Goal: Information Seeking & Learning: Learn about a topic

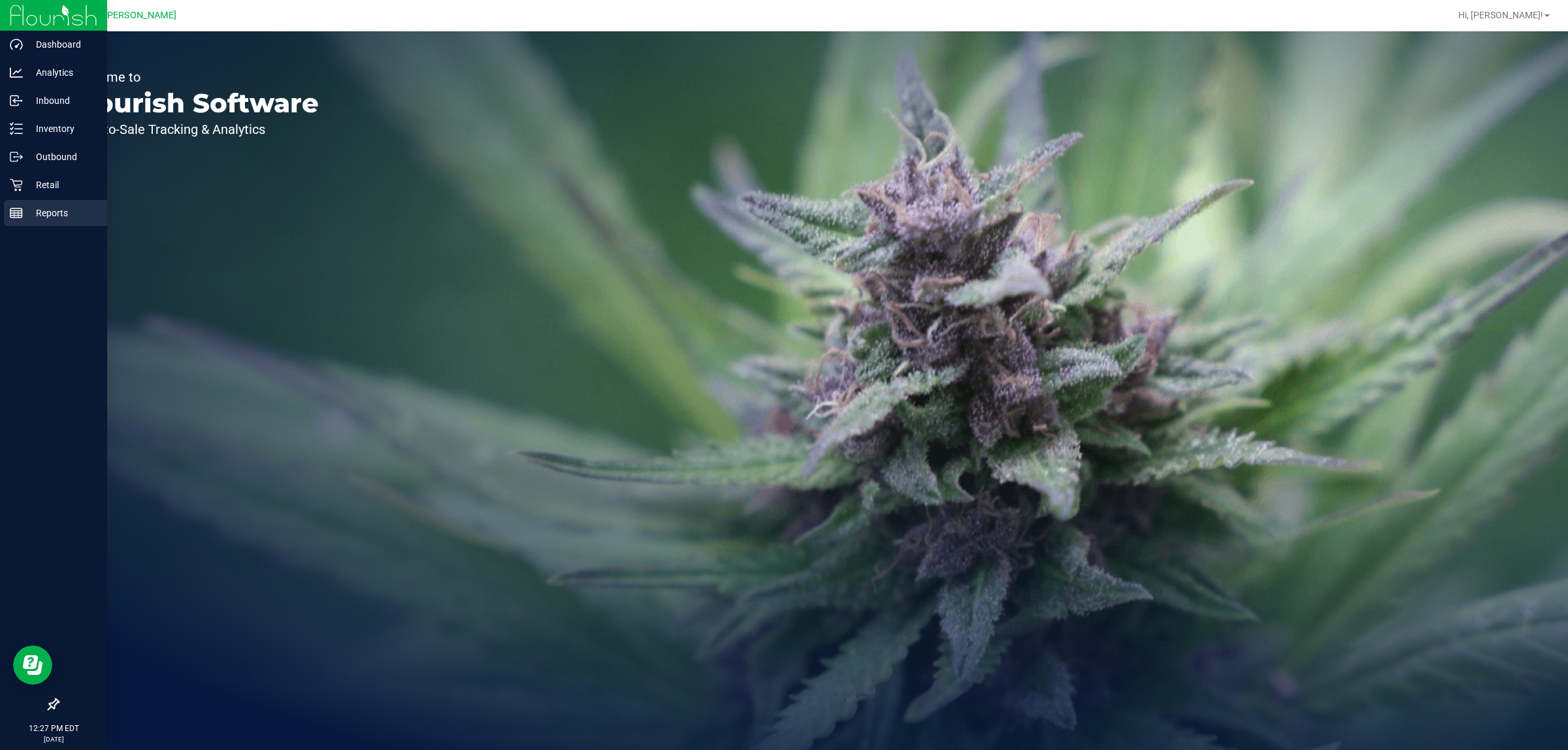
click at [23, 210] on p "Reports" at bounding box center [62, 212] width 78 height 16
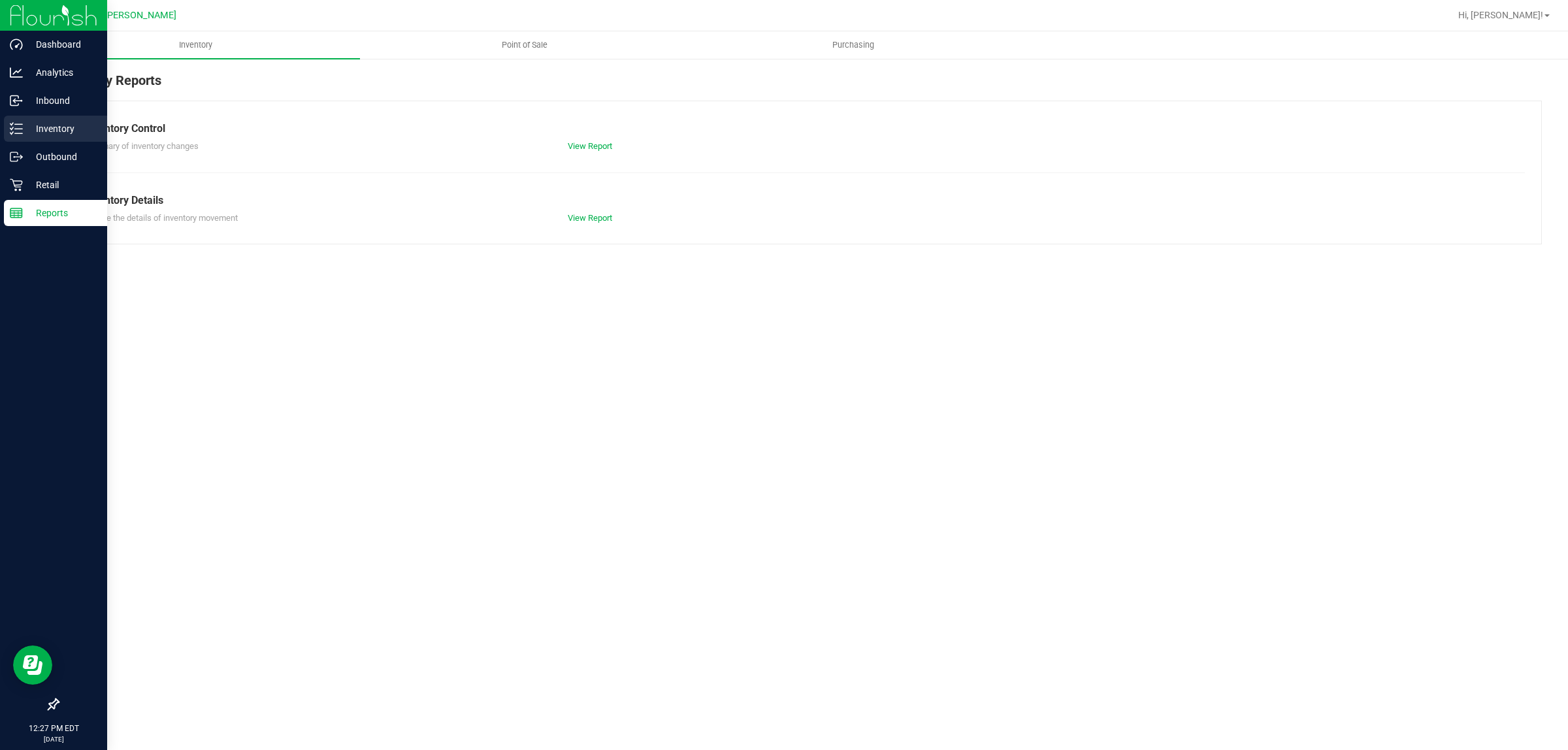
click at [45, 129] on p "Inventory" at bounding box center [62, 128] width 78 height 16
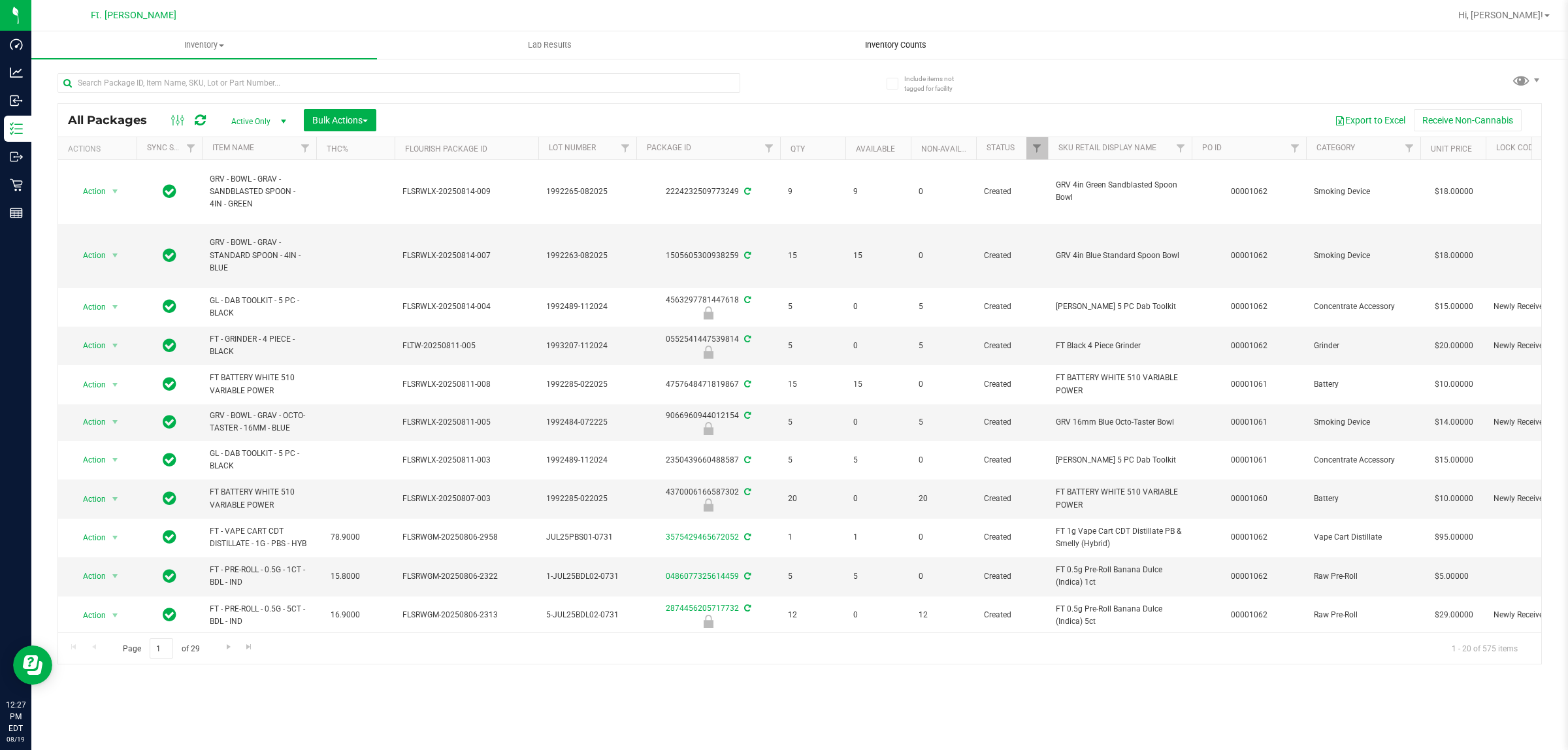
click at [911, 40] on span "Inventory Counts" at bounding box center [896, 45] width 97 height 12
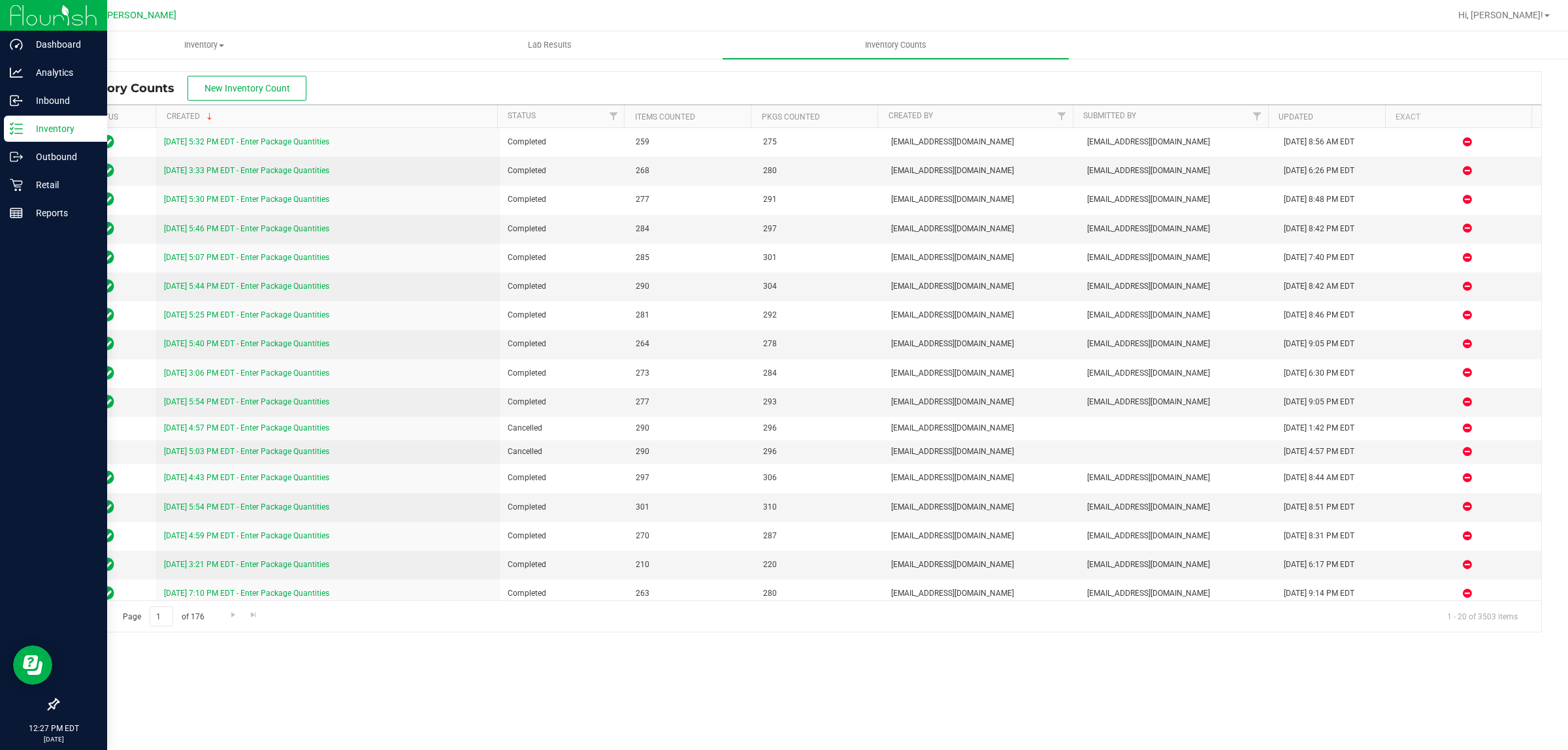
click at [66, 127] on p "Inventory" at bounding box center [62, 128] width 78 height 16
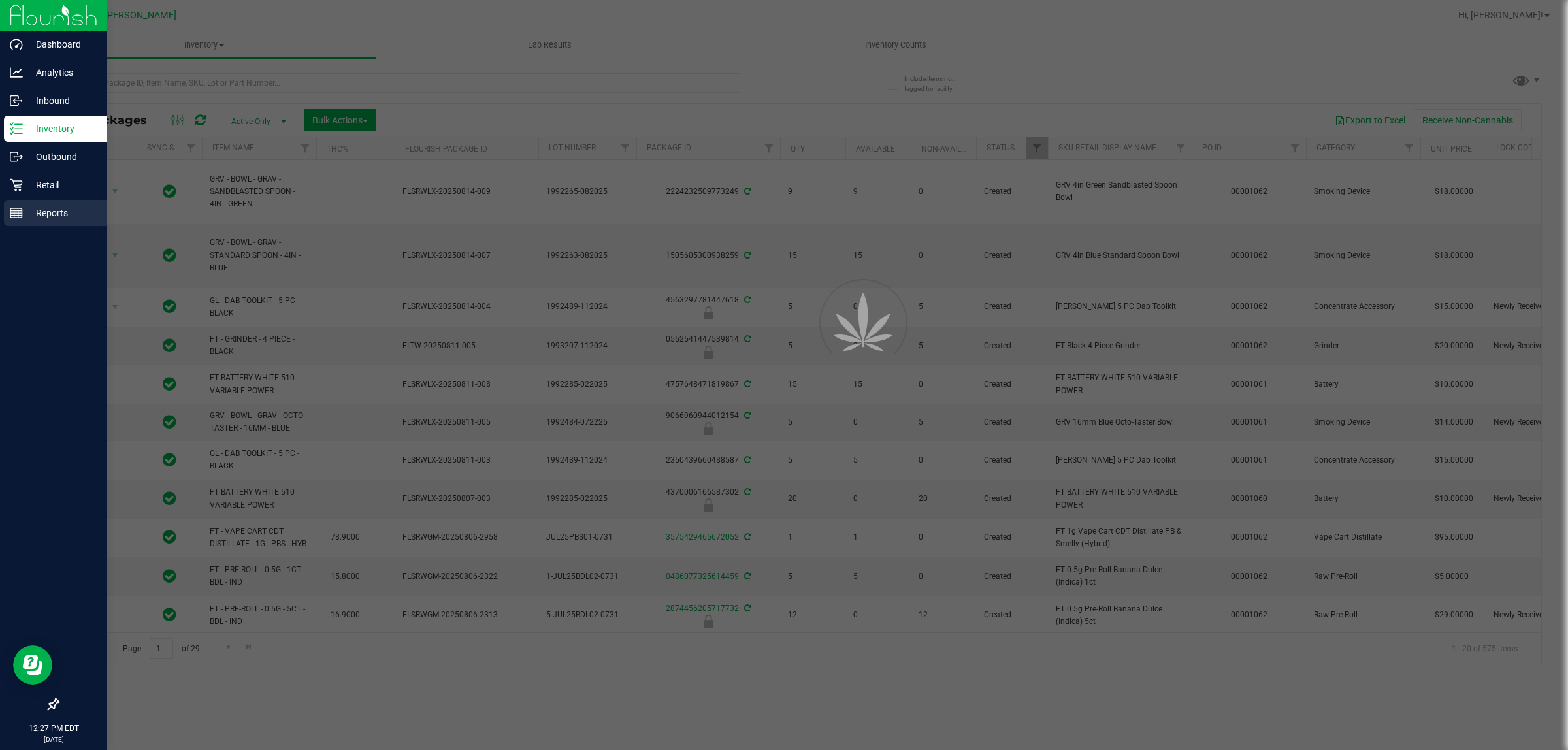
click at [45, 208] on p "Reports" at bounding box center [62, 212] width 78 height 16
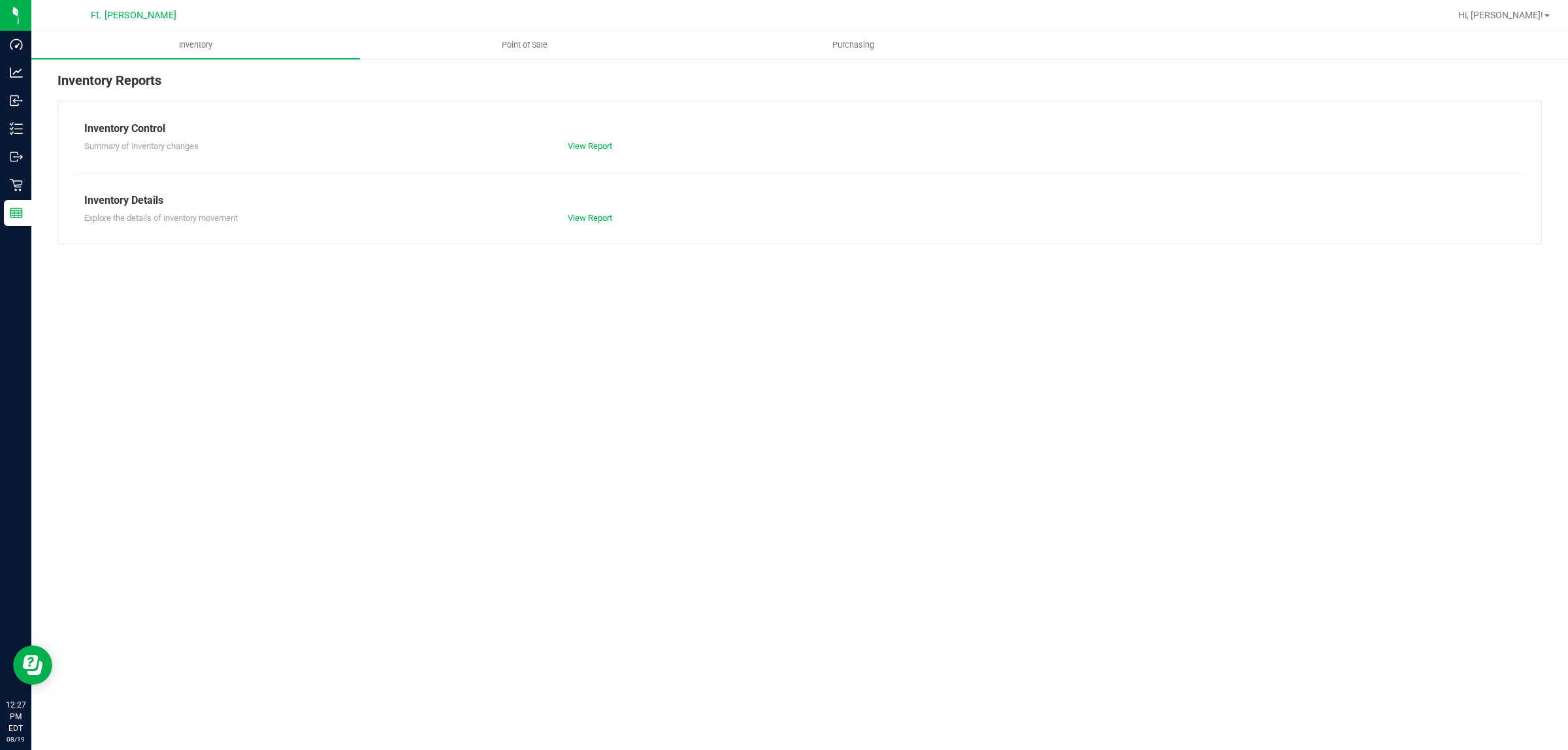
click at [600, 140] on div "View Report" at bounding box center [679, 147] width 241 height 13
click at [598, 142] on link "View Report" at bounding box center [590, 145] width 45 height 10
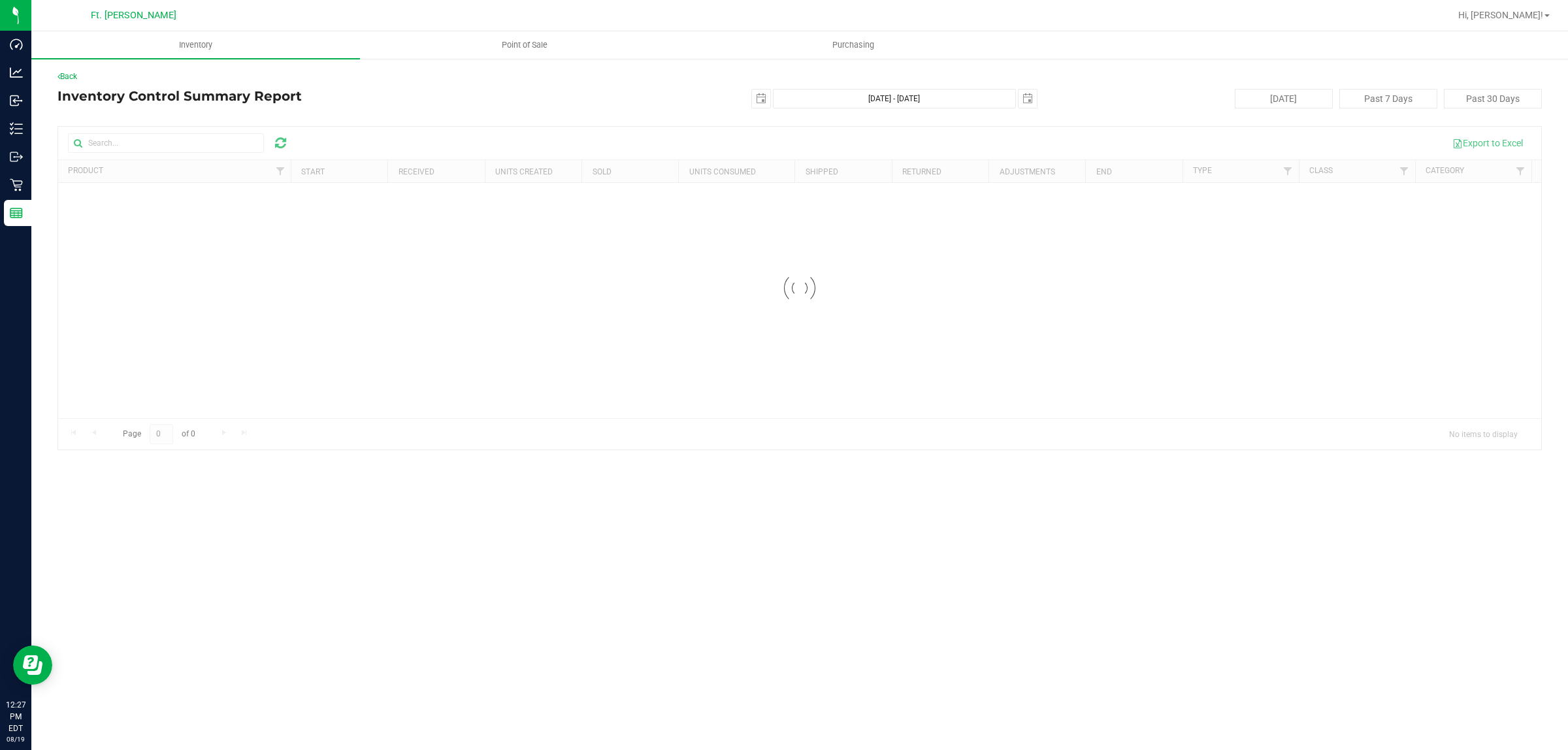
click at [229, 142] on div at bounding box center [800, 288] width 1483 height 323
click at [230, 142] on div at bounding box center [800, 288] width 1483 height 323
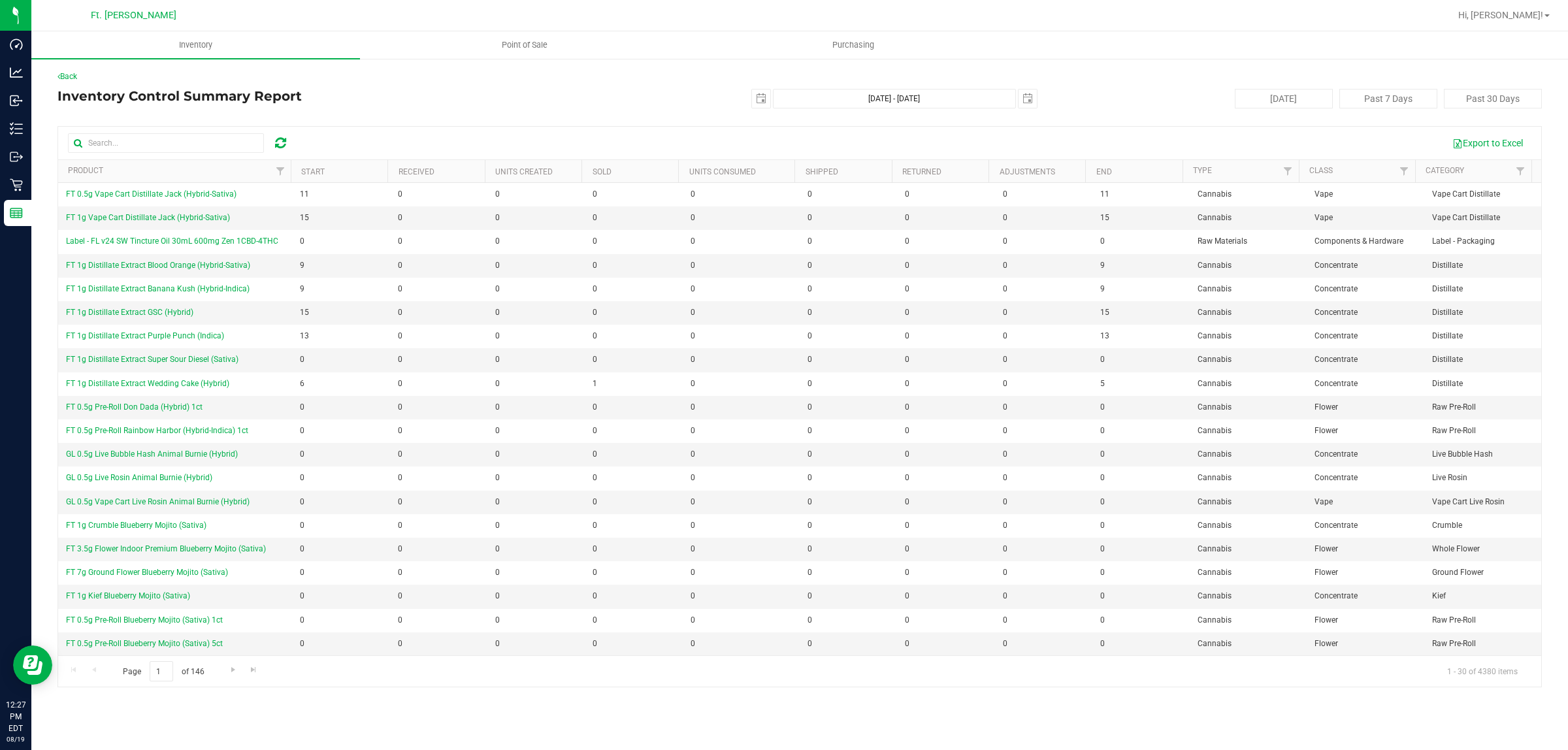
click at [206, 131] on div "Export to Excel" at bounding box center [800, 143] width 1483 height 33
click at [204, 144] on input "text" at bounding box center [165, 143] width 196 height 19
type input "dash"
click at [1121, 101] on div "[DATE] Past 7 Days Past 30 Days" at bounding box center [1299, 98] width 505 height 19
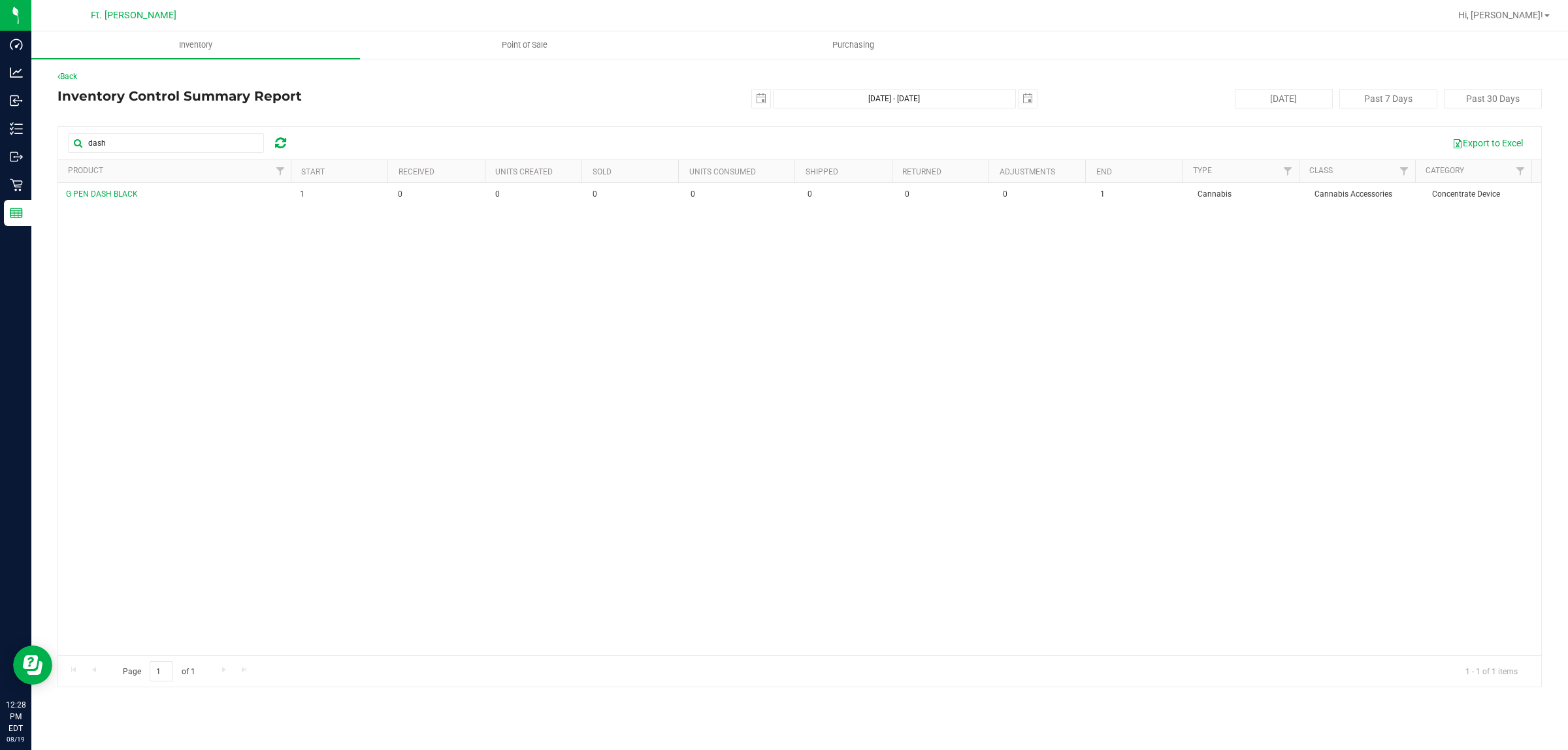
click at [309, 139] on div "Export to Excel" at bounding box center [916, 143] width 1231 height 22
click at [762, 104] on span "select" at bounding box center [761, 98] width 10 height 10
click at [847, 190] on link "7" at bounding box center [838, 191] width 19 height 20
type input "[DATE]"
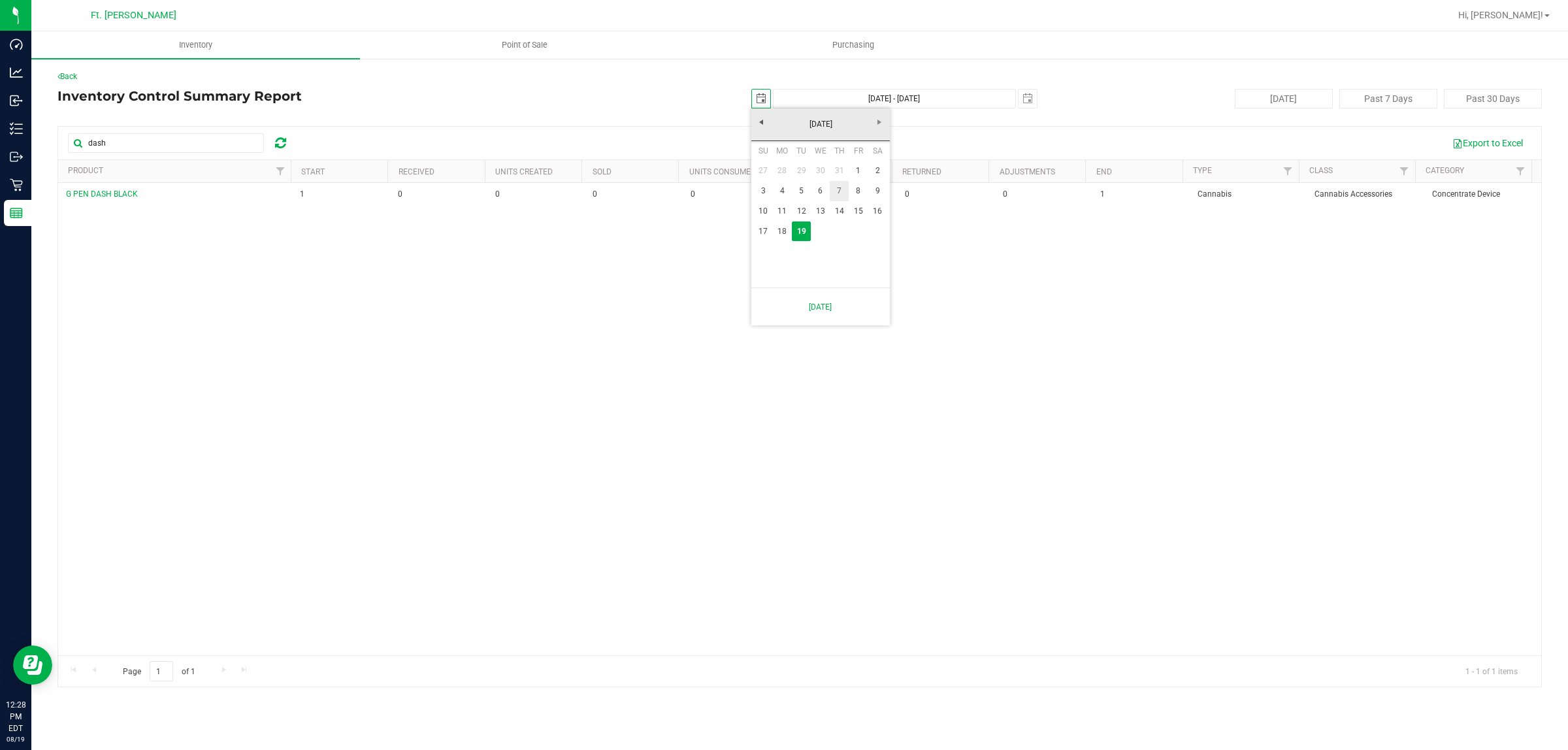
type input "[DATE] - [DATE]"
click at [627, 121] on div "Back Inventory Control Summary Report [DATE] [DATE] - [DATE] [DATE] [DATE] Past…" at bounding box center [800, 379] width 1485 height 617
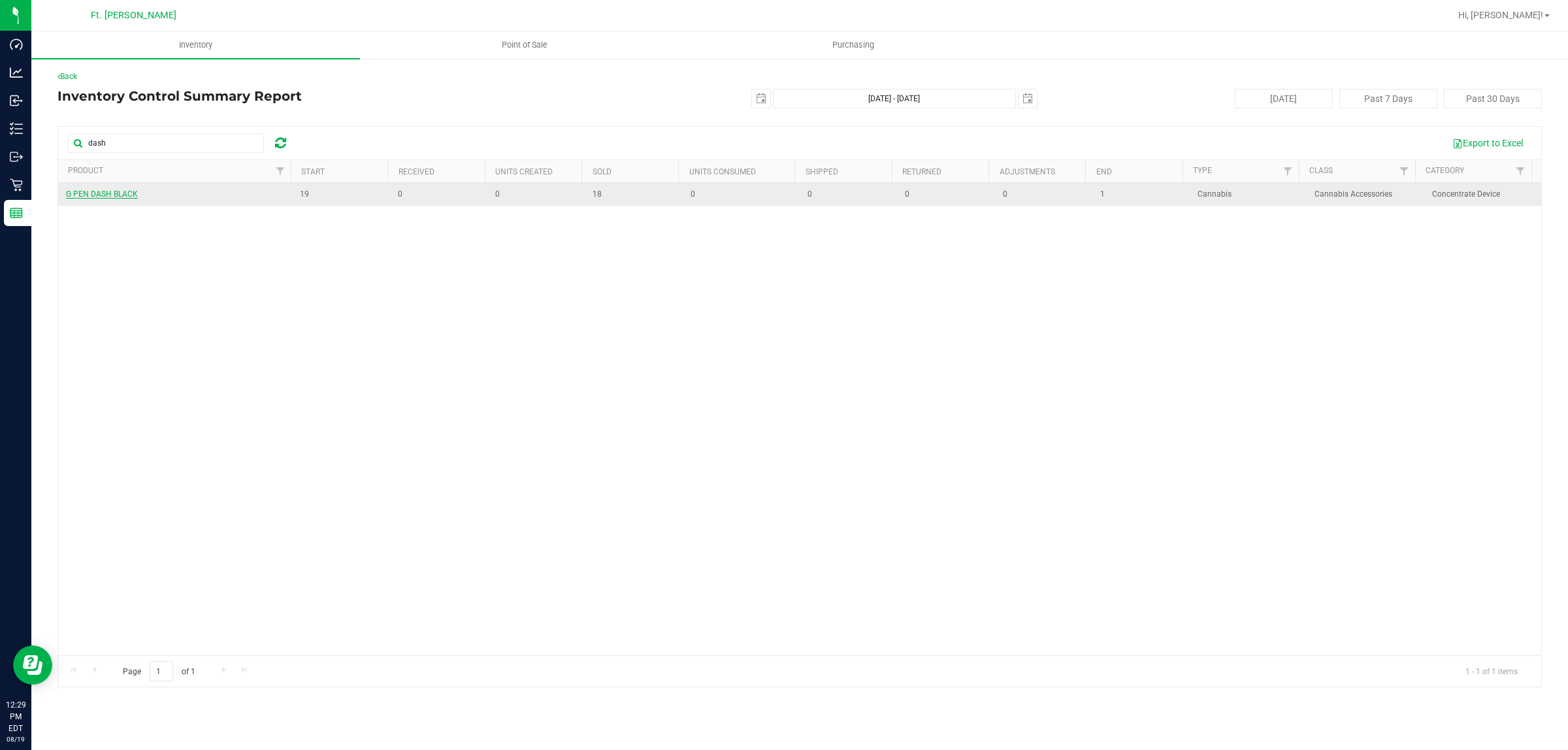
click at [90, 196] on span "G PEN DASH BLACK" at bounding box center [102, 194] width 72 height 9
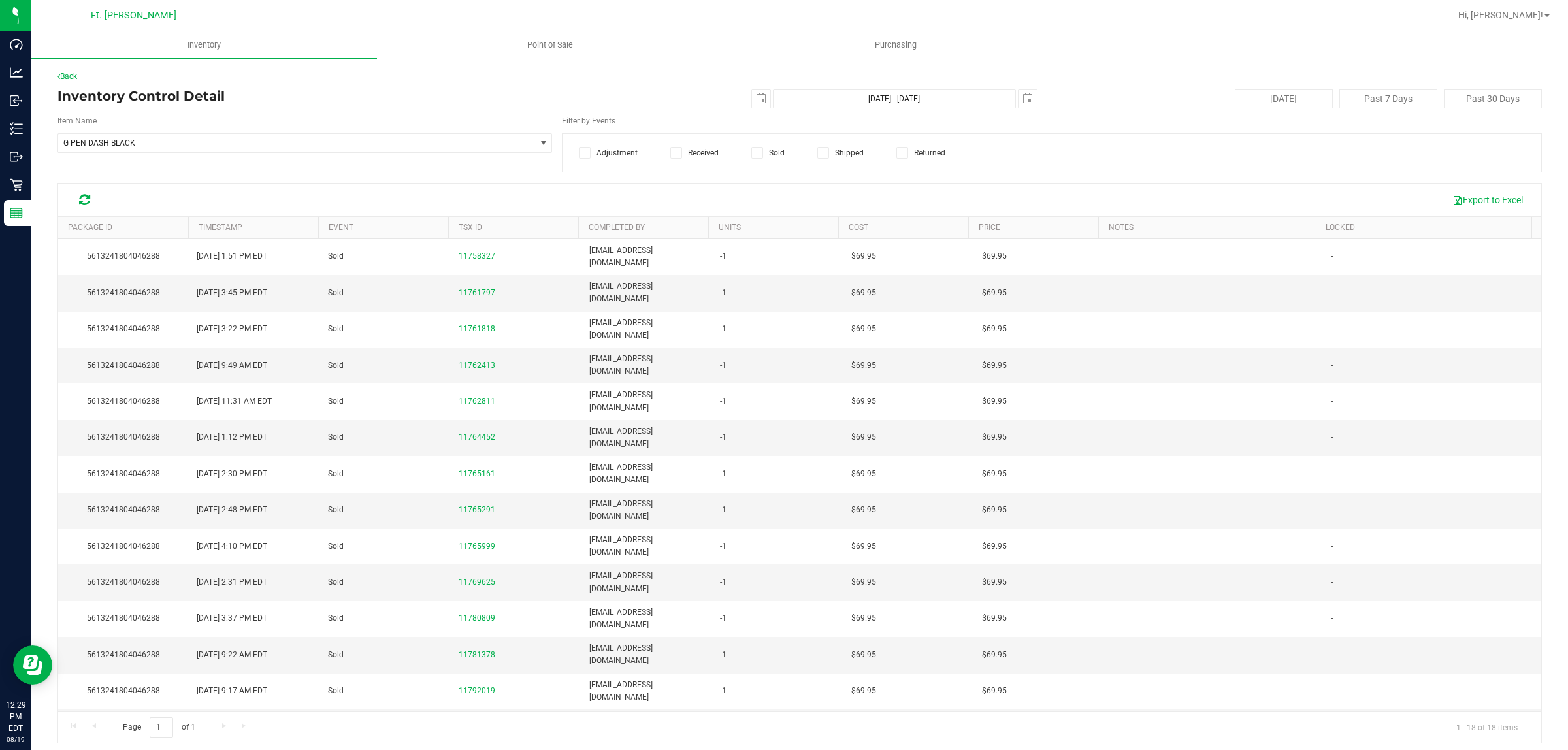
click at [651, 233] on th "Completed By" at bounding box center [643, 228] width 130 height 22
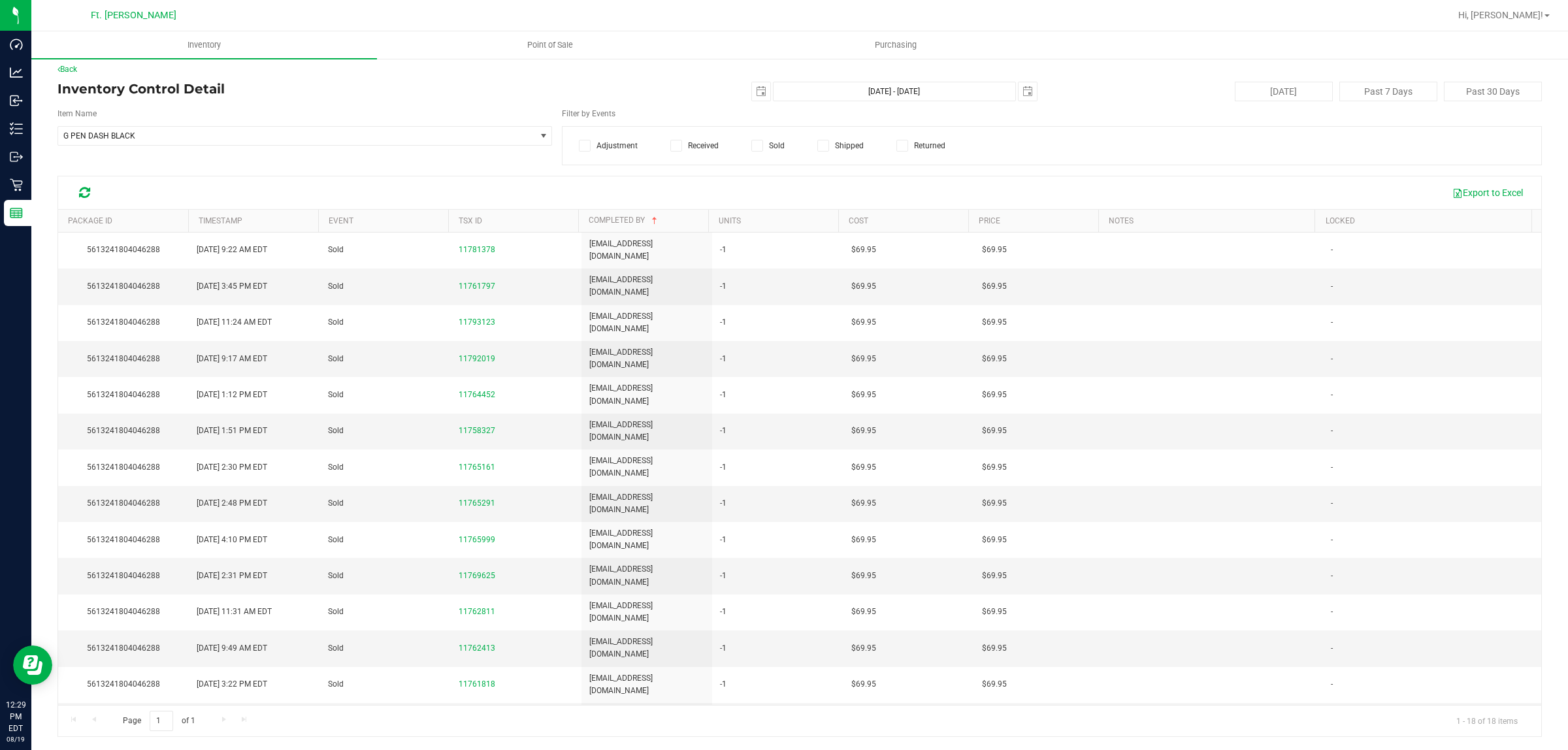
click at [82, 193] on icon at bounding box center [84, 193] width 11 height 13
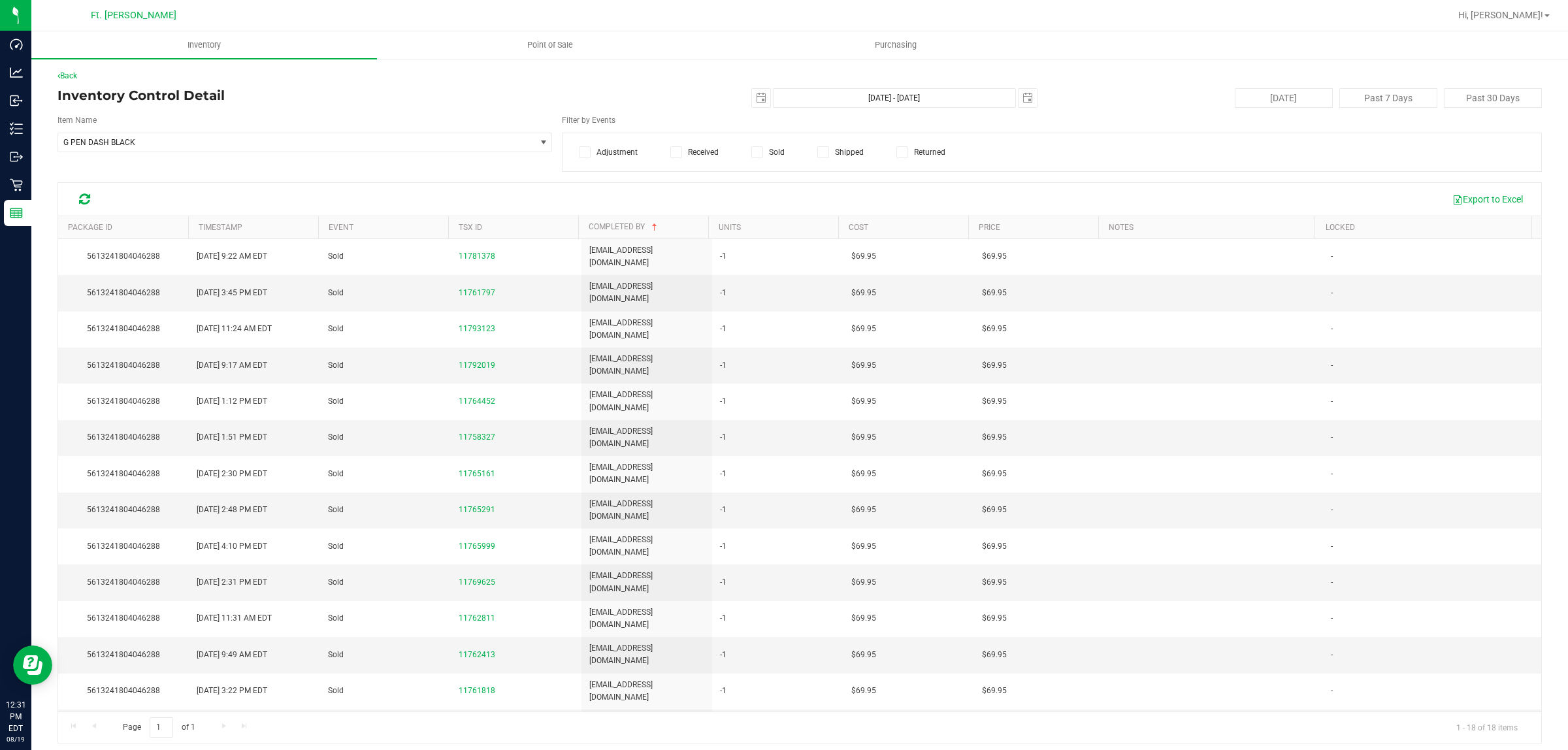
scroll to position [0, 0]
click at [756, 98] on span "select" at bounding box center [761, 98] width 10 height 10
click at [856, 170] on link "1" at bounding box center [850, 171] width 19 height 20
type input "[DATE]"
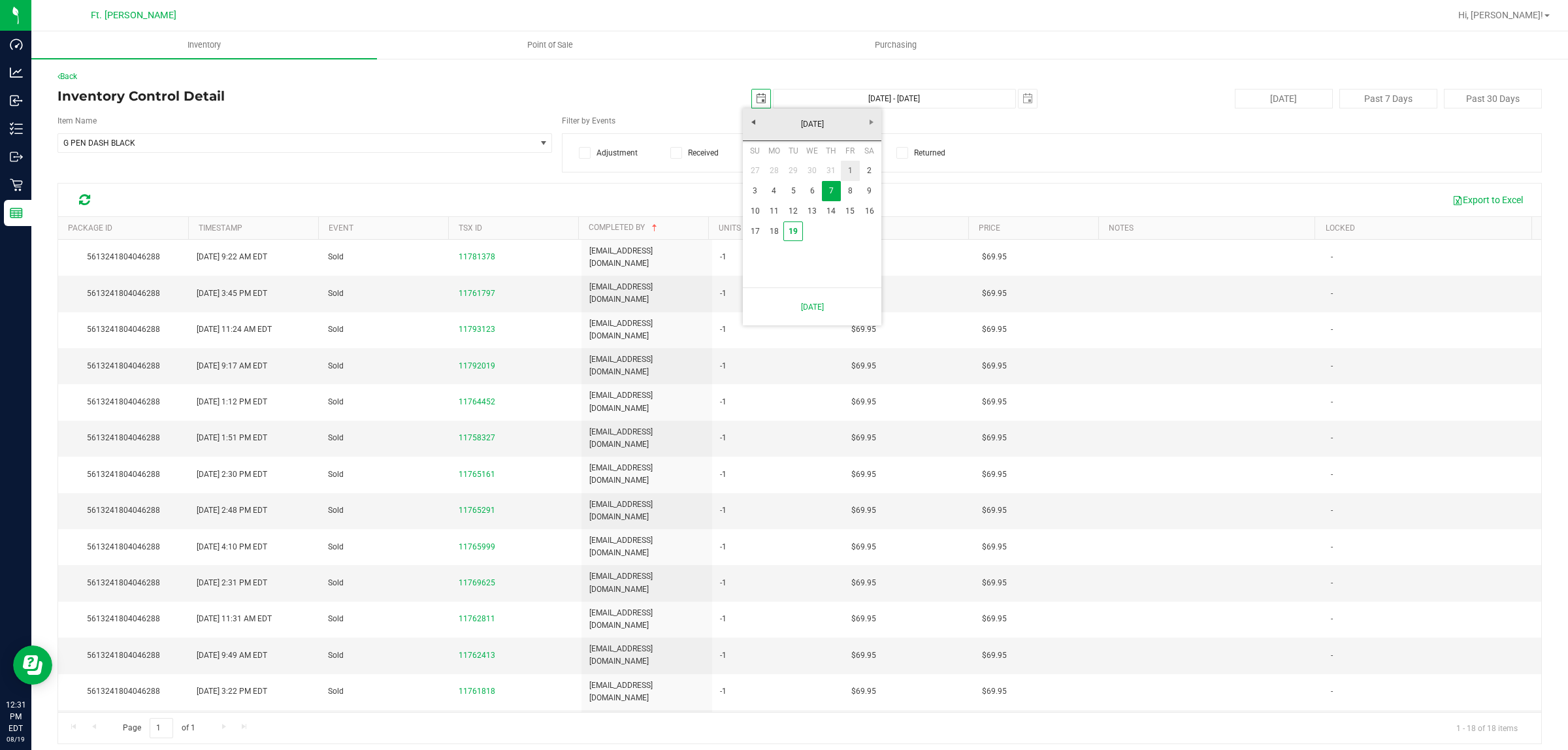
type input "[DATE] - [DATE]"
click at [420, 167] on div "Item Name G PEN DASH BLACK Select Item 15mL Bottle 1mL CR Glass Dropper 30mL Bo…" at bounding box center [800, 143] width 1485 height 57
